Goal: Information Seeking & Learning: Learn about a topic

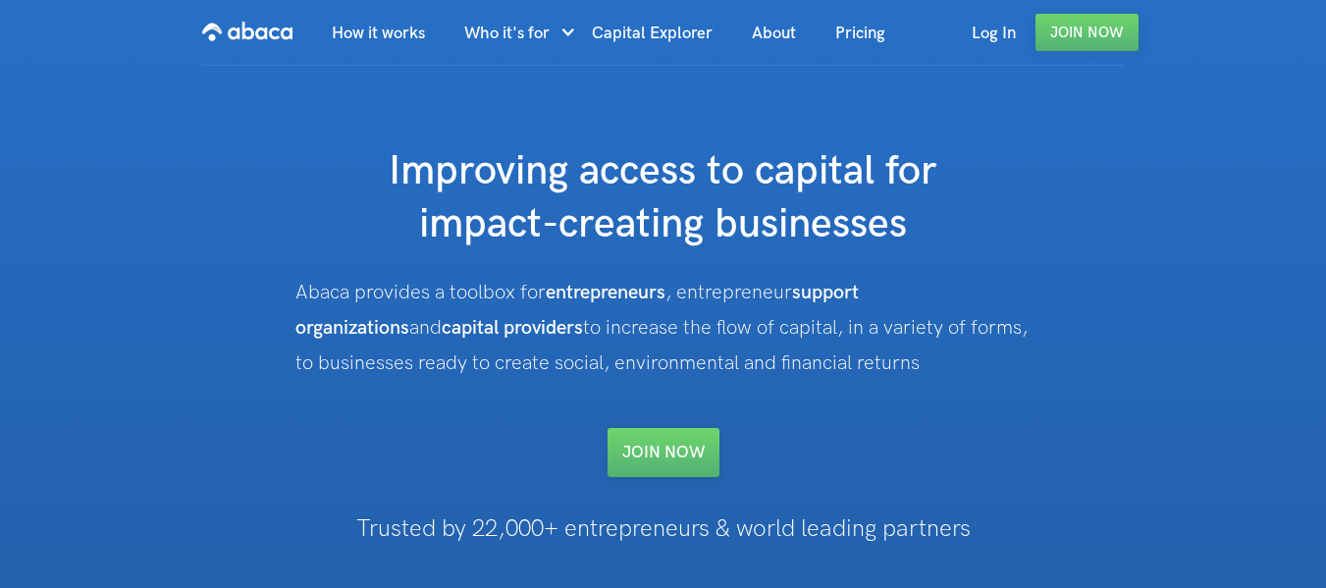
click at [1175, 269] on div "How It works Who it's for Entrepreneurs Investors For Support Organizations Coa…" at bounding box center [663, 375] width 1326 height 750
drag, startPoint x: 391, startPoint y: 155, endPoint x: 1142, endPoint y: 366, distance: 780.7
click at [1123, 362] on div "Improving access to capital for impact-creating businesses Abaca provides a too…" at bounding box center [663, 311] width 928 height 332
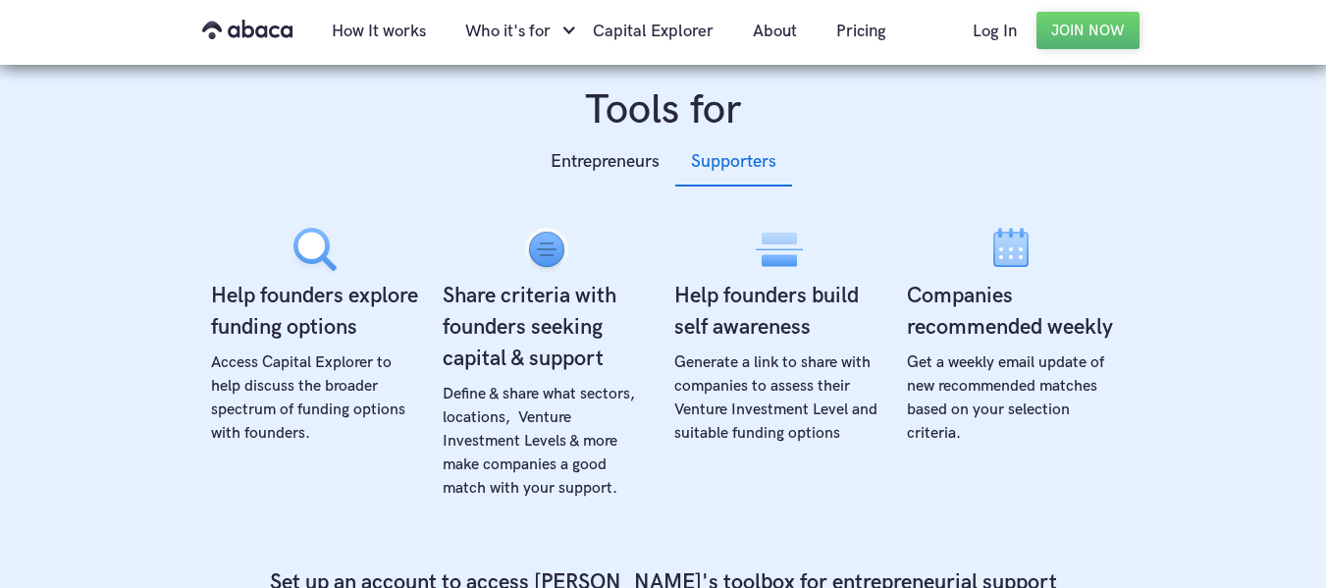
scroll to position [785, 0]
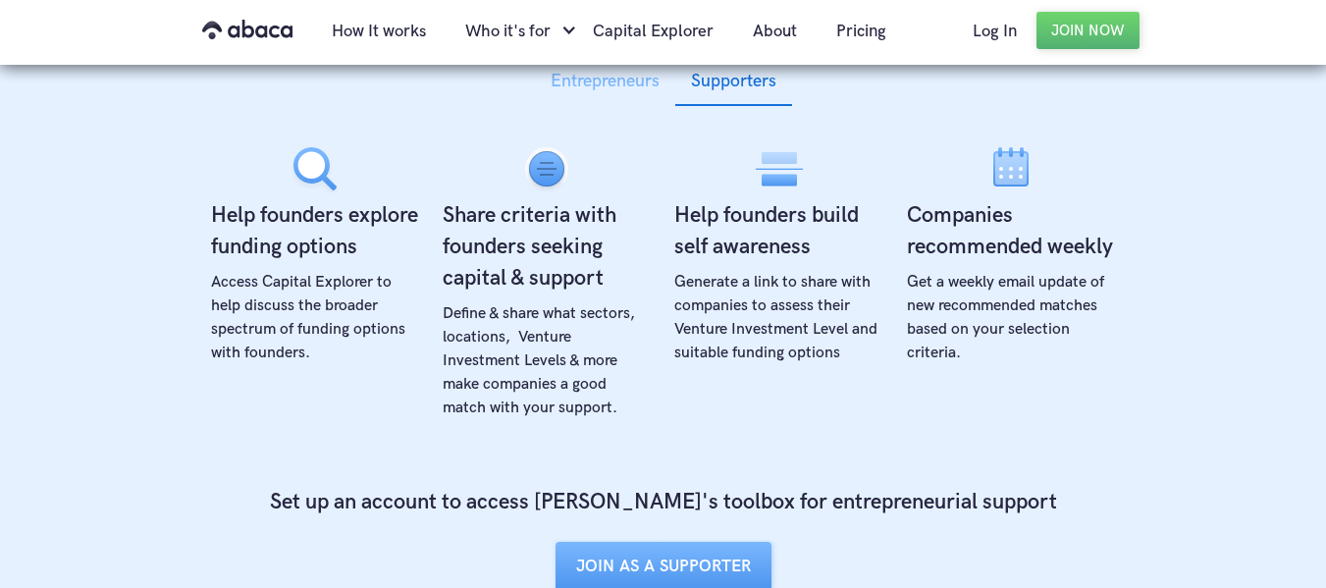
click at [605, 86] on div "Entrepreneurs" at bounding box center [604, 81] width 109 height 29
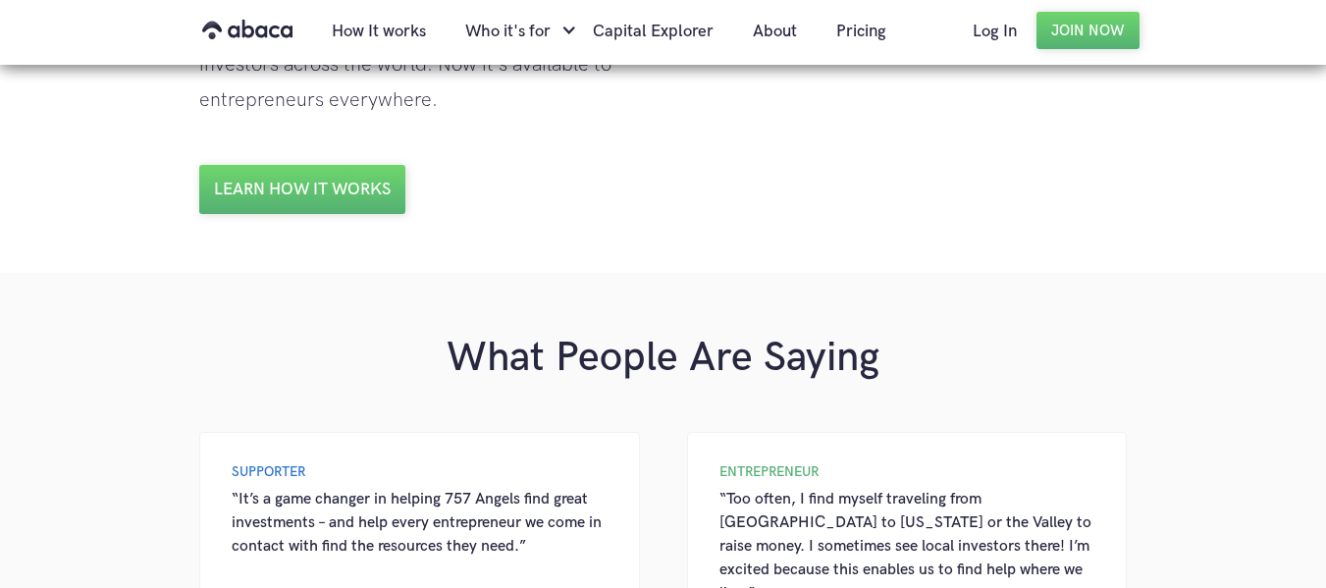
scroll to position [1962, 0]
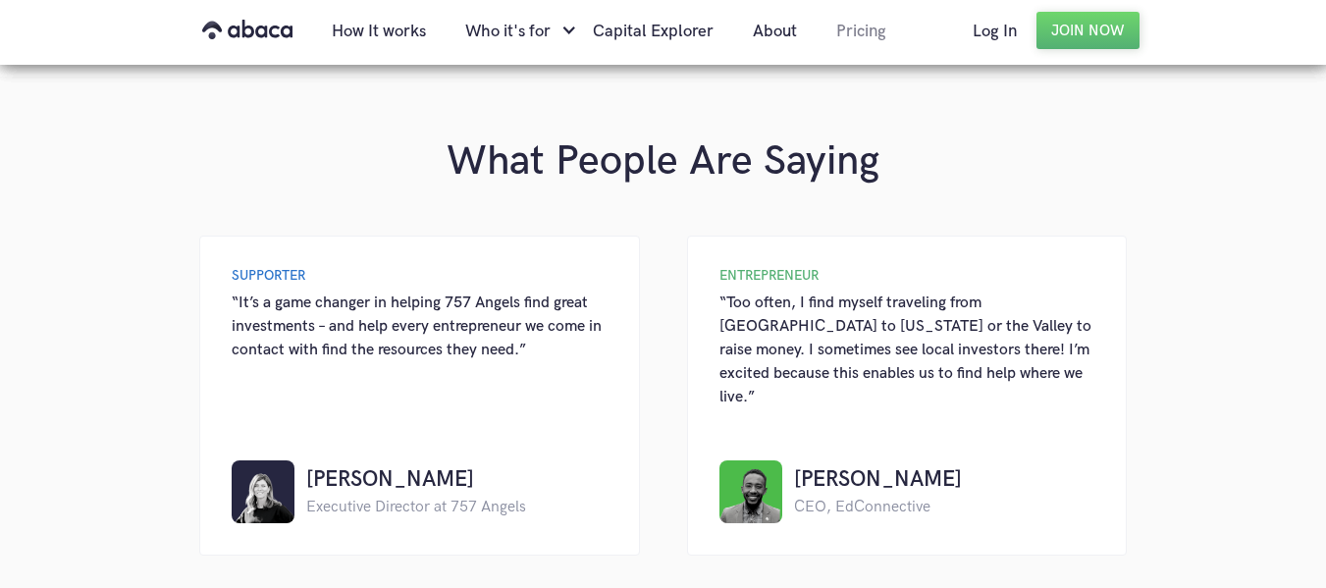
click at [857, 31] on link "Pricing" at bounding box center [860, 31] width 89 height 67
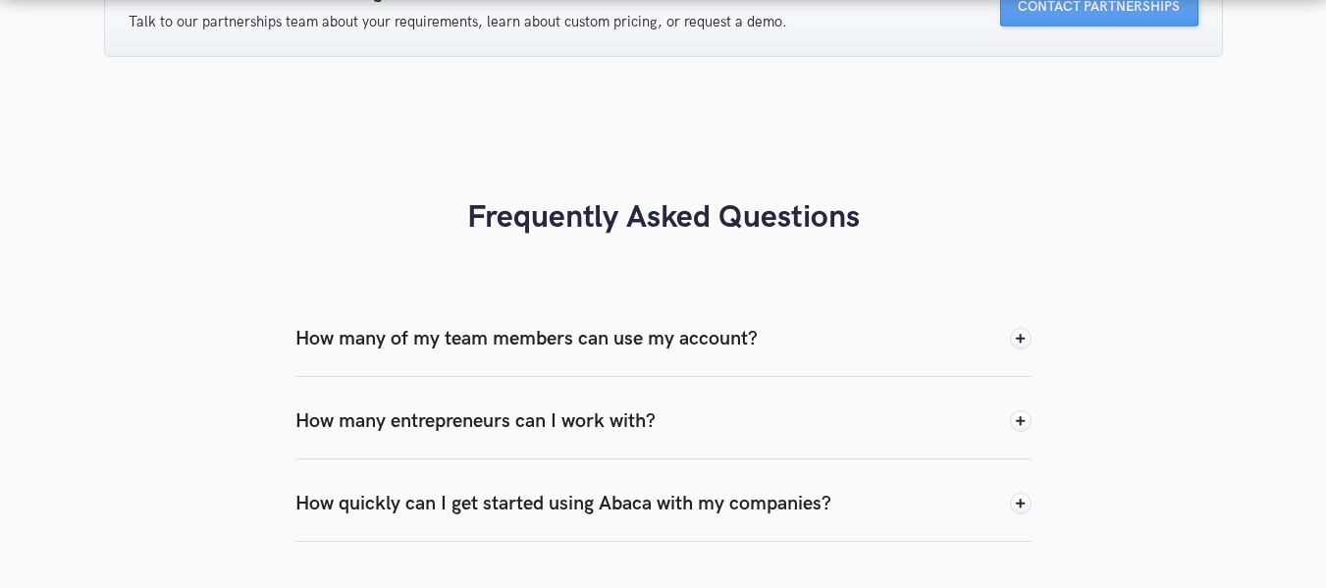
scroll to position [2061, 0]
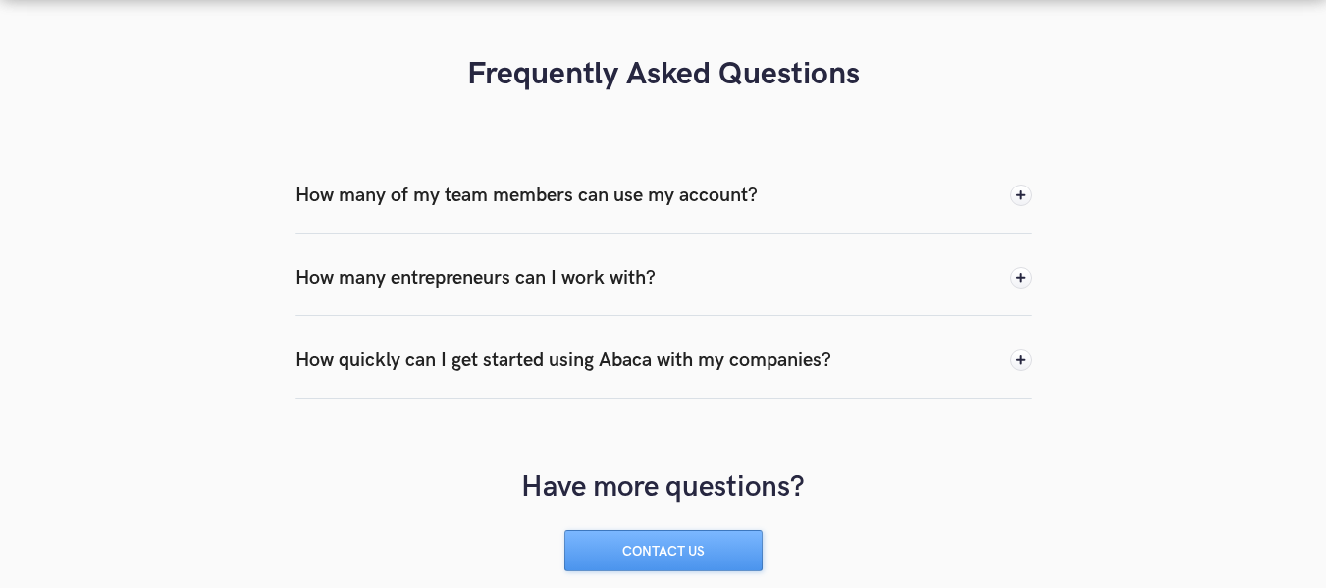
click at [692, 272] on div "How many entrepreneurs can I work with?" at bounding box center [663, 277] width 736 height 77
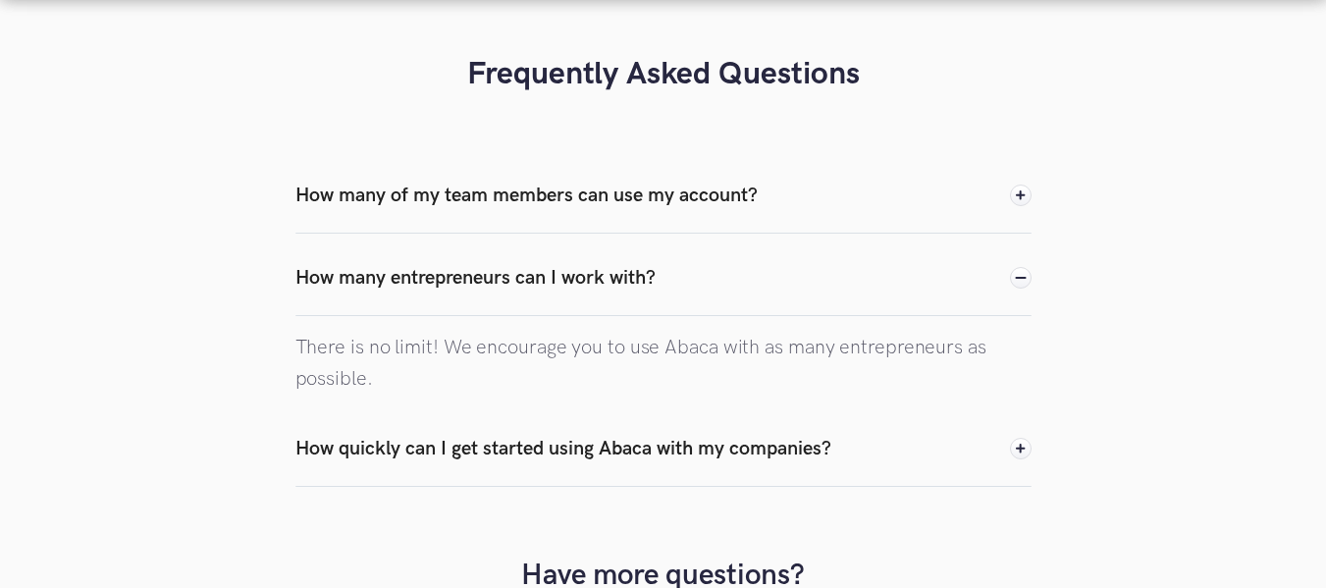
click at [714, 269] on div "How many entrepreneurs can I work with?" at bounding box center [663, 277] width 736 height 77
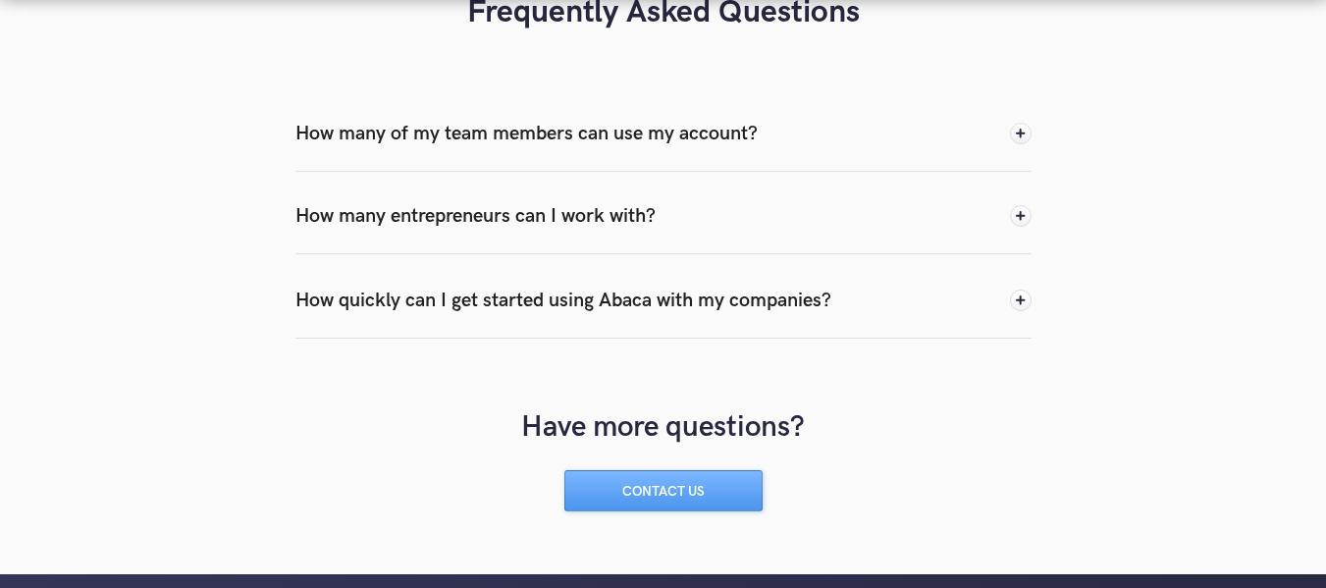
scroll to position [2422, 0]
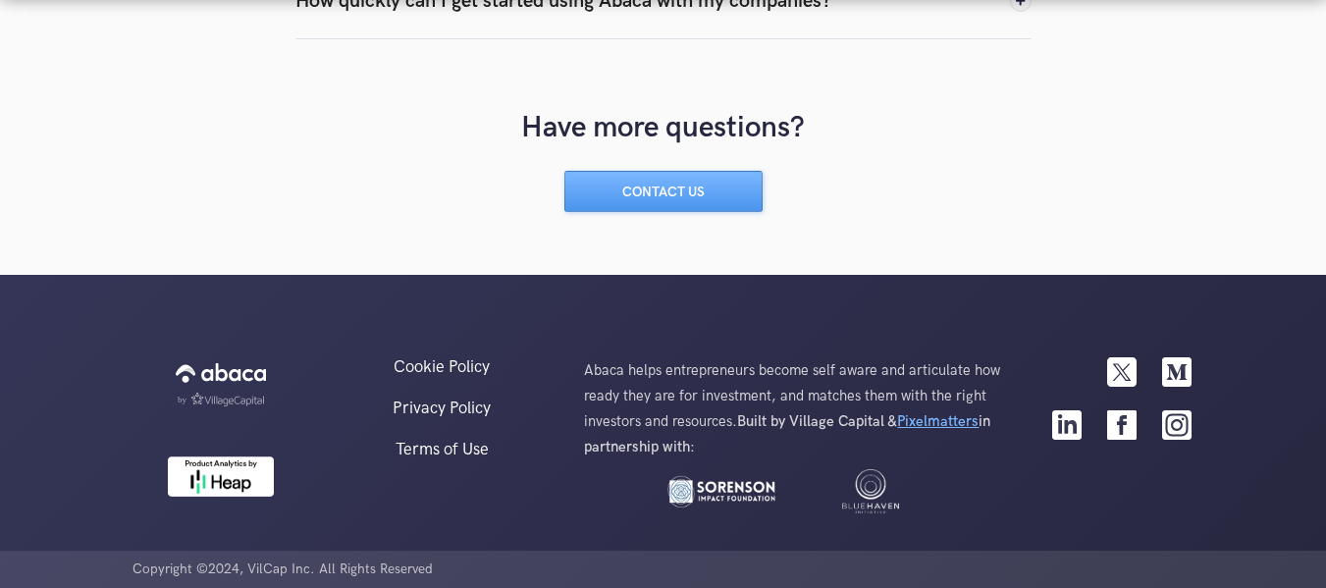
click at [968, 424] on strong "Pixelmatters" at bounding box center [937, 421] width 81 height 18
